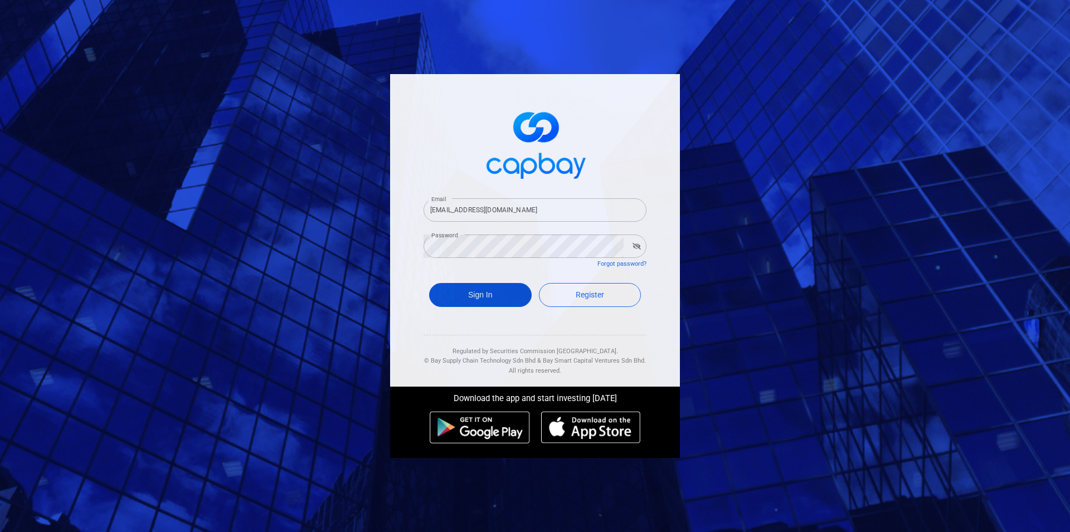
click at [493, 291] on button "Sign In" at bounding box center [480, 295] width 103 height 24
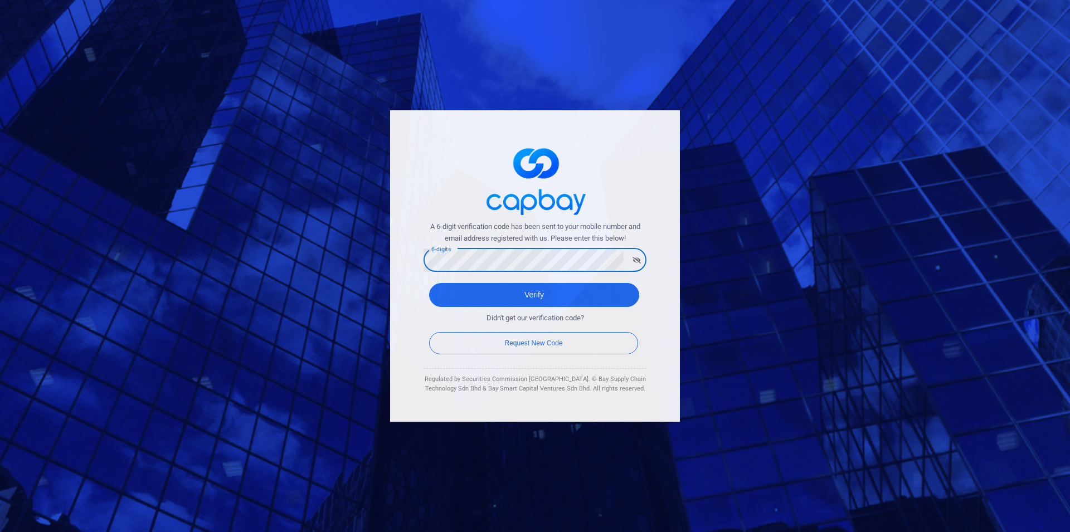
click at [429, 283] on button "Verify" at bounding box center [534, 295] width 210 height 24
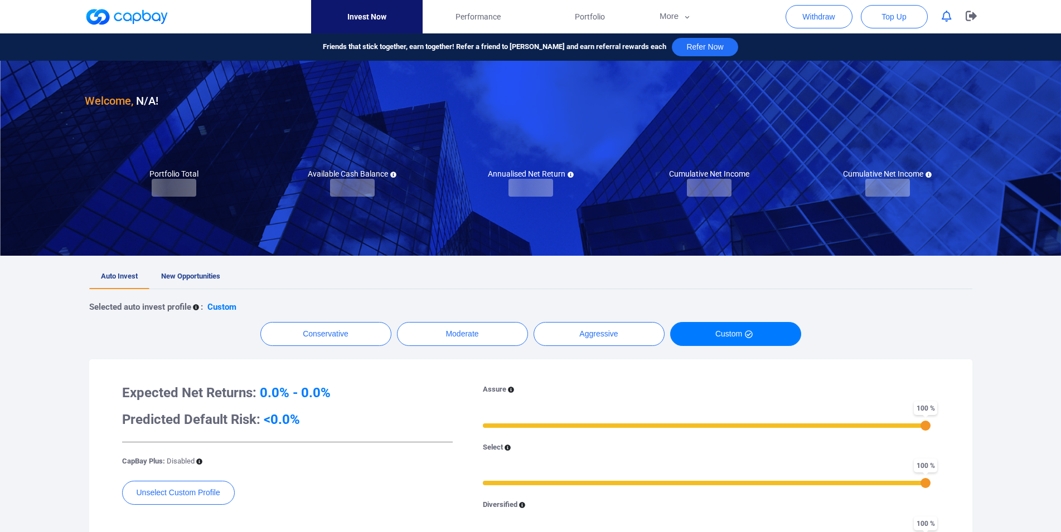
checkbox input "true"
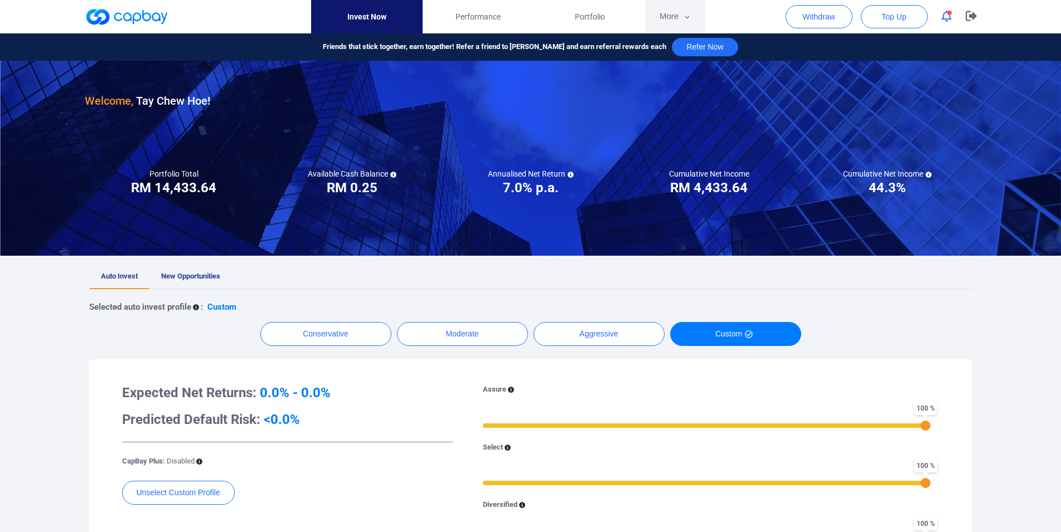
click at [674, 14] on button "More" at bounding box center [675, 16] width 60 height 33
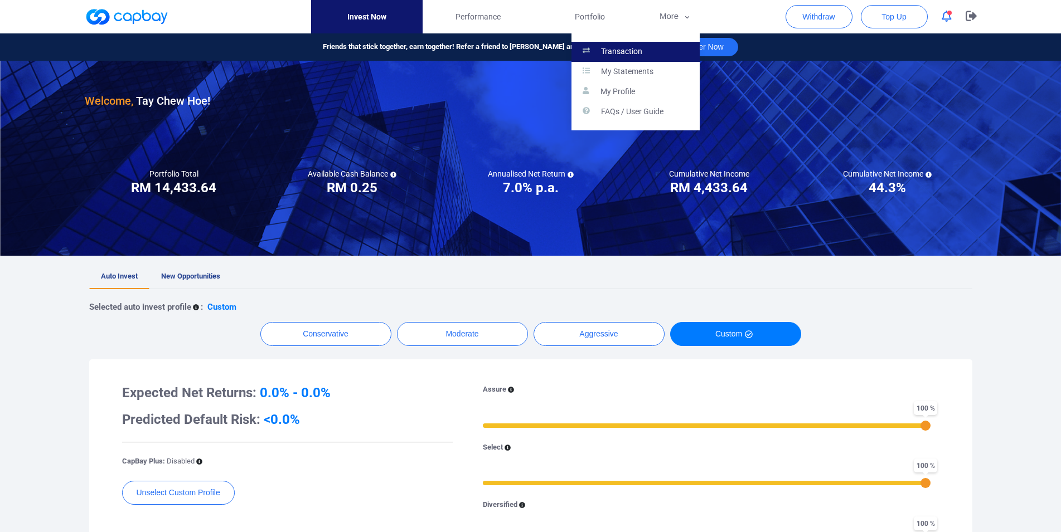
click at [648, 49] on link "Transaction" at bounding box center [635, 52] width 128 height 20
